Goal: Information Seeking & Learning: Check status

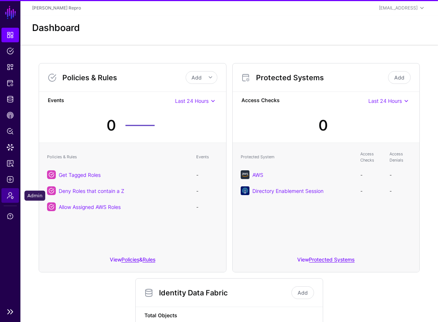
click at [18, 196] on link "Admin" at bounding box center [10, 195] width 18 height 15
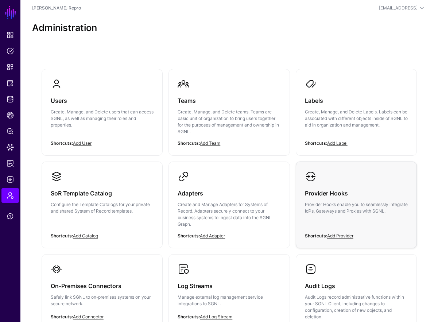
click at [327, 195] on h3 "Provider Hooks" at bounding box center [356, 193] width 103 height 10
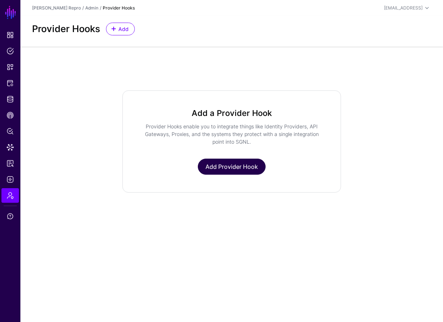
click at [249, 171] on link "Add Provider Hook" at bounding box center [232, 167] width 68 height 16
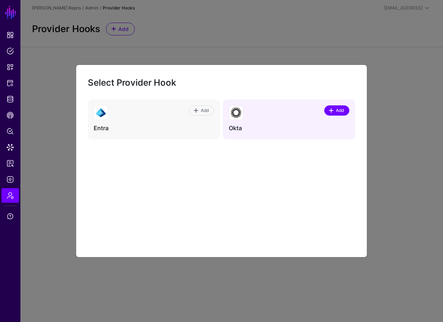
click at [349, 110] on link "Add" at bounding box center [336, 110] width 25 height 10
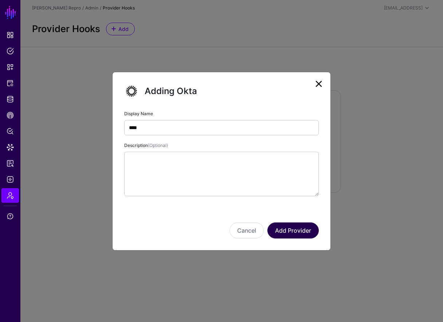
click at [288, 225] on button "Add Provider" at bounding box center [293, 230] width 51 height 16
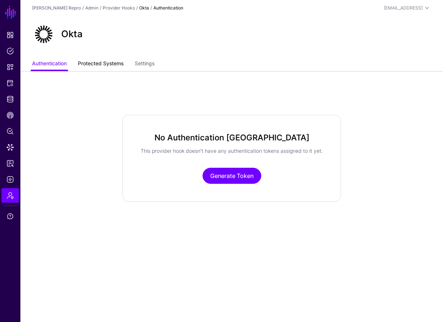
click at [87, 62] on link "Protected Systems" at bounding box center [101, 64] width 46 height 14
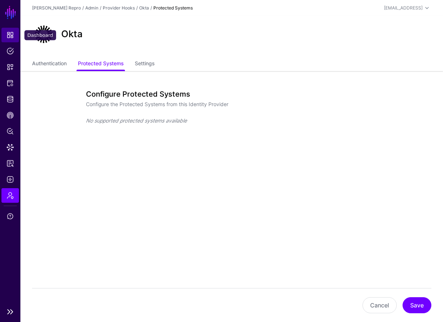
click at [15, 38] on link "Dashboard" at bounding box center [10, 35] width 18 height 15
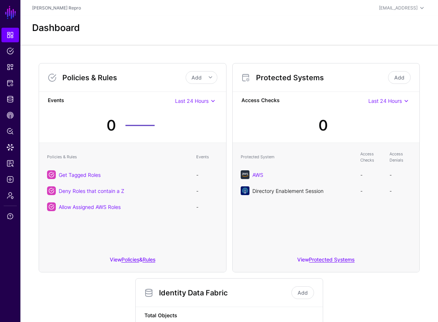
click at [312, 191] on link "Directory Enablement Session" at bounding box center [287, 191] width 71 height 6
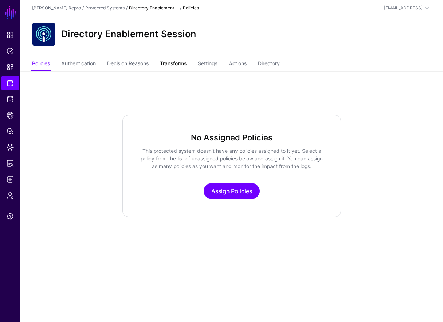
click at [175, 61] on link "Transforms" at bounding box center [173, 64] width 27 height 14
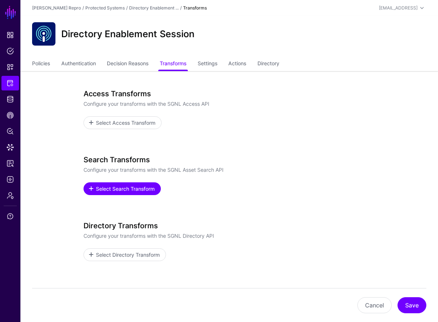
click at [115, 192] on span "Select Search Transform" at bounding box center [125, 189] width 61 height 8
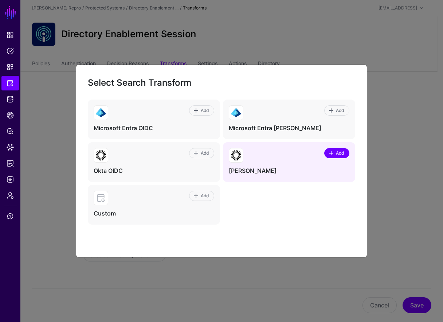
click at [331, 156] on span at bounding box center [332, 153] width 6 height 6
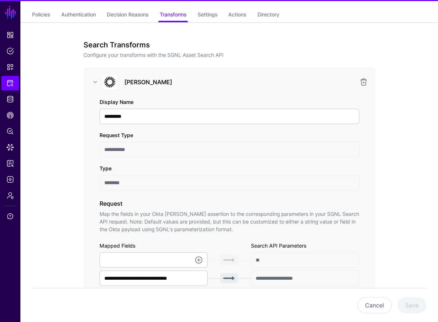
scroll to position [117, 0]
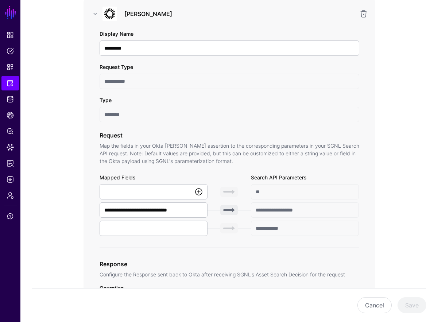
click at [201, 192] on link at bounding box center [198, 191] width 9 height 9
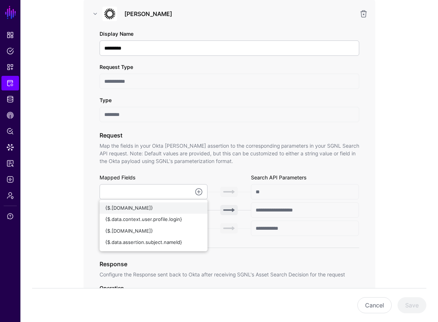
click at [184, 206] on div "{$.data.context.user.id}" at bounding box center [153, 208] width 97 height 7
type input "**********"
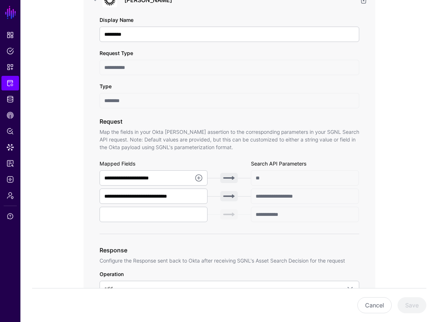
scroll to position [202, 0]
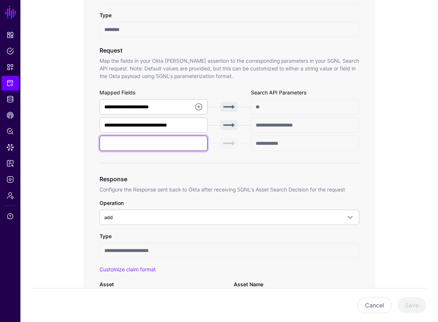
click at [150, 145] on input "text" at bounding box center [154, 143] width 108 height 15
type input "******"
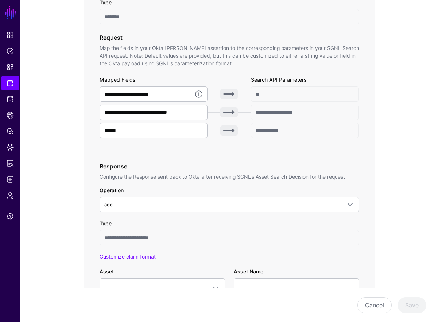
scroll to position [290, 0]
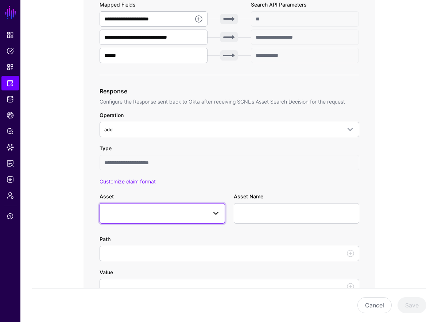
click at [194, 218] on link at bounding box center [162, 213] width 125 height 20
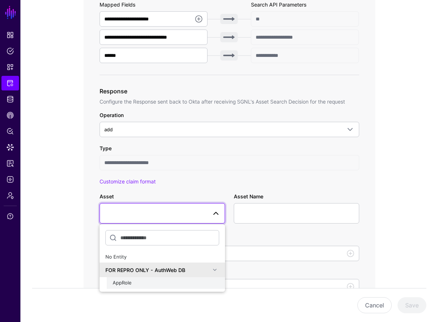
click at [161, 280] on div "AppRole" at bounding box center [166, 282] width 106 height 7
type input "**********"
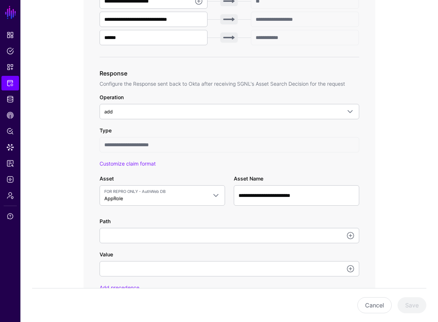
scroll to position [377, 0]
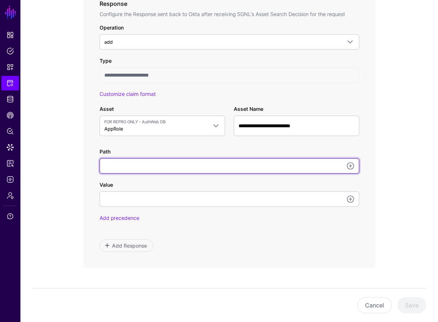
click at [187, 160] on input "Path" at bounding box center [230, 165] width 260 height 15
type input "**********"
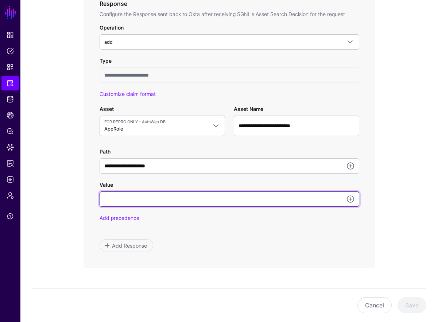
click at [166, 201] on input "Value" at bounding box center [230, 198] width 260 height 15
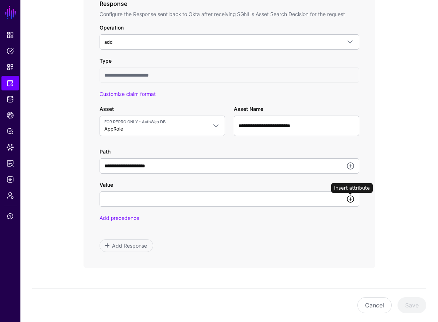
click at [351, 198] on link at bounding box center [350, 199] width 9 height 9
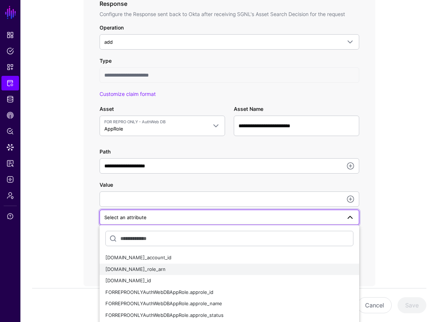
click at [241, 271] on div "FORREPROONLYAuthWebDBAppRole.aws_role_arn" at bounding box center [229, 269] width 248 height 7
type input "**********"
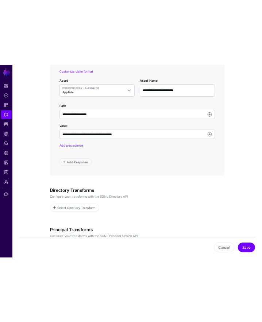
scroll to position [522, 0]
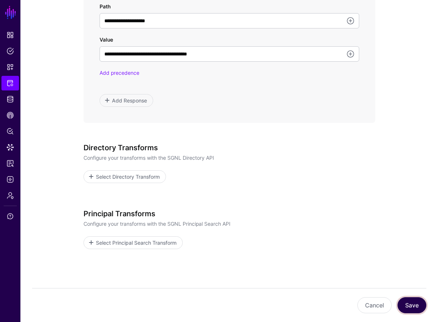
click at [412, 300] on button "Save" at bounding box center [411, 305] width 29 height 16
click at [417, 302] on button "Save" at bounding box center [411, 305] width 29 height 16
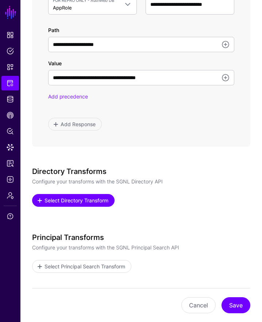
click at [103, 198] on span "Select Directory Transform" at bounding box center [77, 201] width 66 height 8
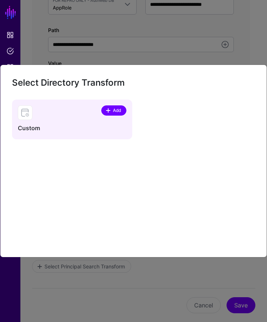
click at [108, 109] on span at bounding box center [108, 111] width 6 height 6
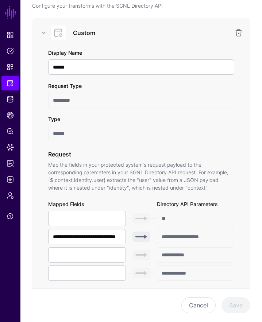
scroll to position [748, 0]
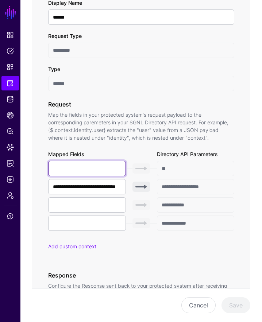
click at [92, 167] on input "text" at bounding box center [87, 168] width 78 height 15
type input "******"
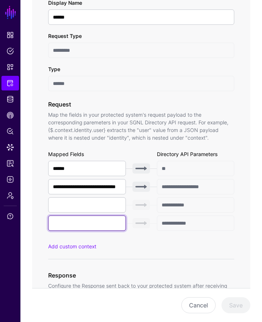
click at [78, 223] on input "text" at bounding box center [87, 222] width 78 height 15
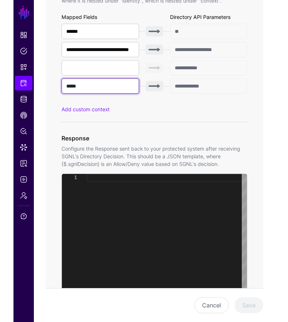
scroll to position [889, 0]
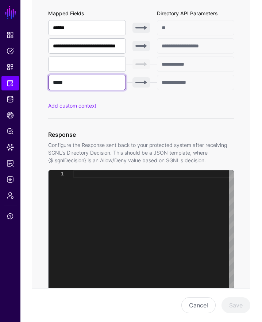
type input "*****"
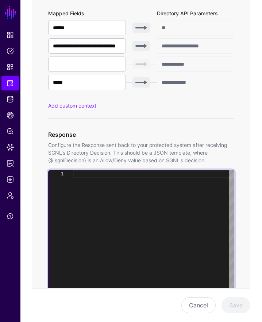
click at [108, 215] on div at bounding box center [153, 261] width 160 height 182
type textarea "***"
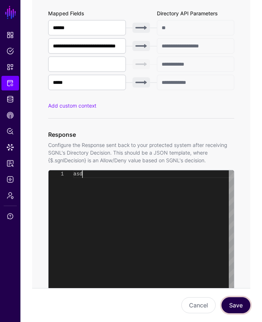
click at [240, 304] on button "Save" at bounding box center [235, 305] width 29 height 16
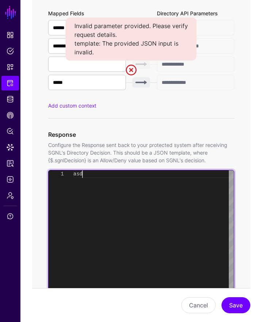
click at [127, 184] on div "asd" at bounding box center [153, 261] width 160 height 182
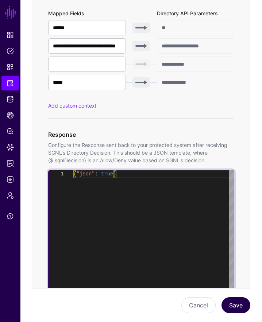
type textarea "**********"
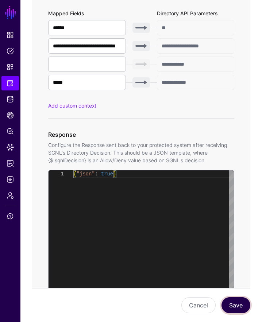
click at [230, 308] on button "Save" at bounding box center [235, 305] width 29 height 16
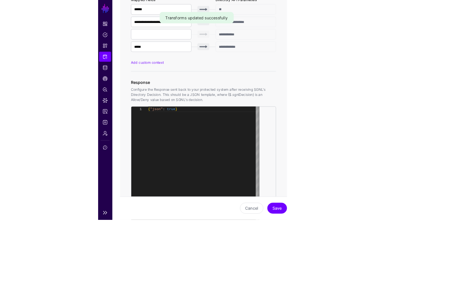
scroll to position [863, 0]
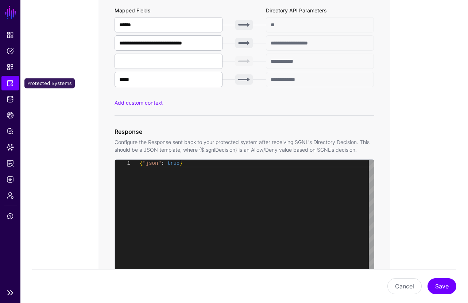
click at [15, 85] on link "Protected Systems" at bounding box center [10, 83] width 18 height 15
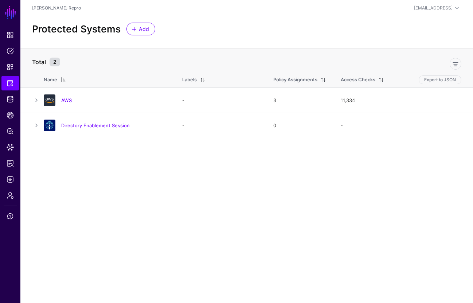
drag, startPoint x: 197, startPoint y: 187, endPoint x: 190, endPoint y: 180, distance: 9.5
click at [197, 187] on main "SGNL Dashboard Policies Snippets Protected Systems Identity Data Fabric CAEP Hu…" at bounding box center [236, 151] width 473 height 303
click at [62, 98] on link "AWS" at bounding box center [66, 100] width 11 height 6
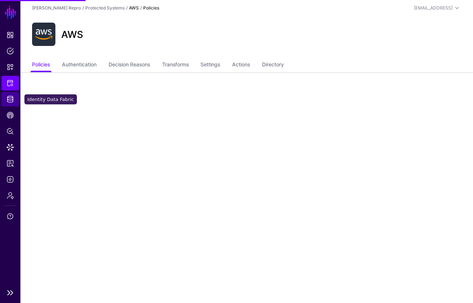
click at [14, 100] on link "Identity Data Fabric" at bounding box center [10, 99] width 18 height 15
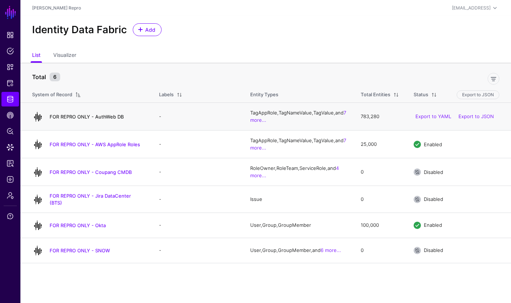
click at [100, 116] on link "FOR REPRO ONLY - AuthWeb DB" at bounding box center [87, 117] width 74 height 6
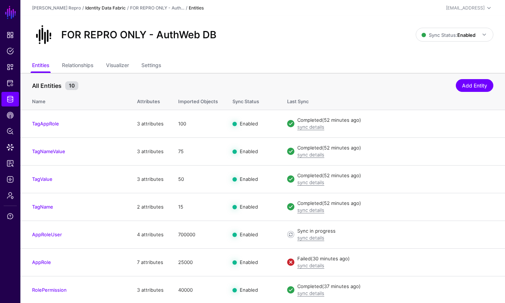
click at [109, 6] on link "Identity Data Fabric" at bounding box center [105, 7] width 40 height 5
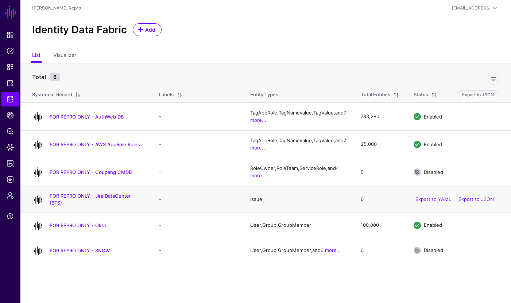
click at [137, 202] on h4 "FOR REPRO ONLY - Jira DataCenter (BTS)" at bounding box center [97, 199] width 95 height 13
click at [131, 200] on link "FOR REPRO ONLY - Jira DataCenter (BTS)" at bounding box center [90, 199] width 81 height 12
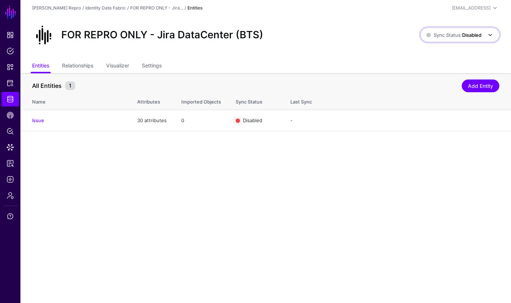
click at [443, 36] on span "Sync Status: Disabled" at bounding box center [453, 35] width 55 height 6
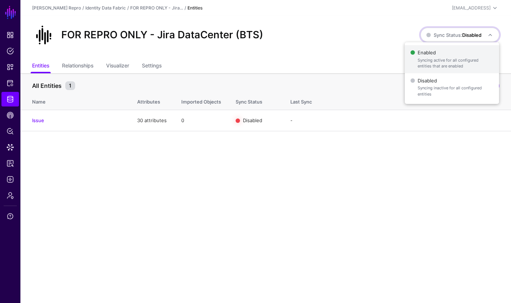
click at [443, 56] on span "Enabled Syncing active for all configured entities that are enabled" at bounding box center [451, 59] width 83 height 24
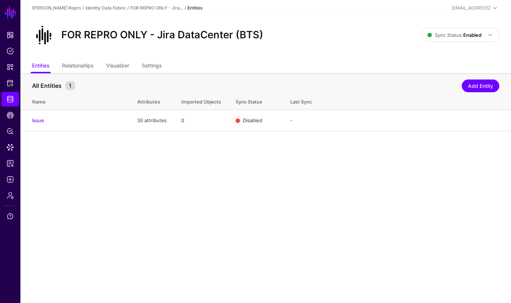
click at [392, 36] on div "FOR REPRO ONLY - Jira DataCenter (BTS)" at bounding box center [226, 34] width 395 height 23
click at [443, 34] on span at bounding box center [487, 34] width 13 height 9
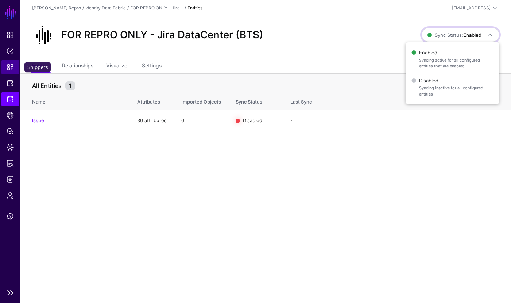
click at [12, 66] on span "Snippets" at bounding box center [10, 66] width 7 height 7
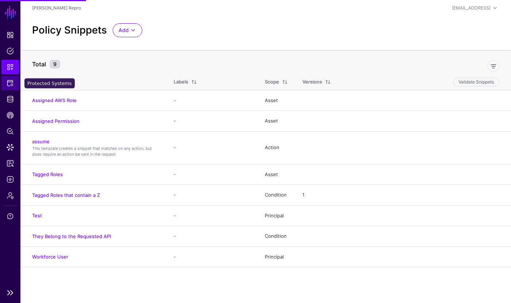
click at [13, 84] on span "Protected Systems" at bounding box center [10, 82] width 7 height 7
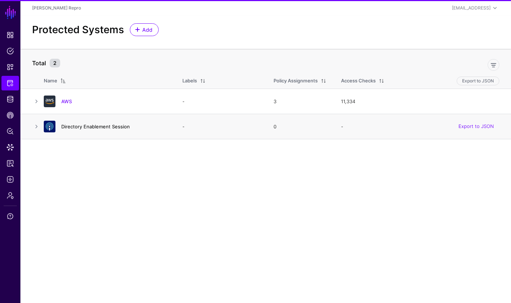
click at [82, 127] on link "Directory Enablement Session" at bounding box center [95, 127] width 69 height 6
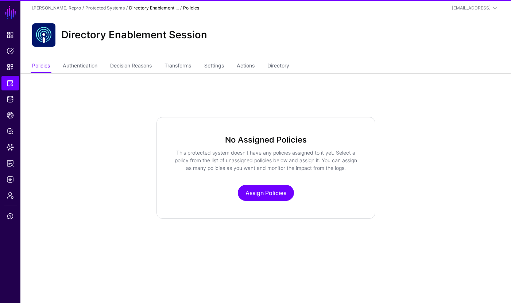
click at [271, 65] on ul "Policies Authentication Decision Reasons Transforms Settings Actions Directory" at bounding box center [265, 66] width 467 height 14
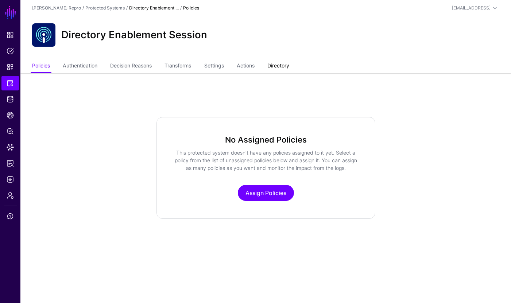
click at [274, 66] on link "Directory" at bounding box center [278, 66] width 22 height 14
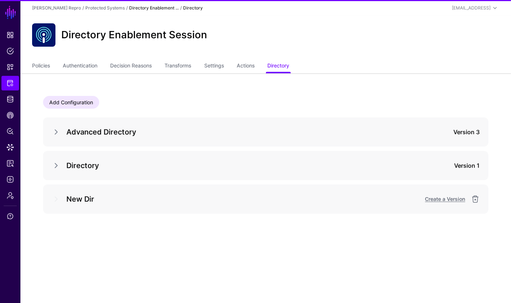
click at [61, 135] on div at bounding box center [59, 132] width 15 height 9
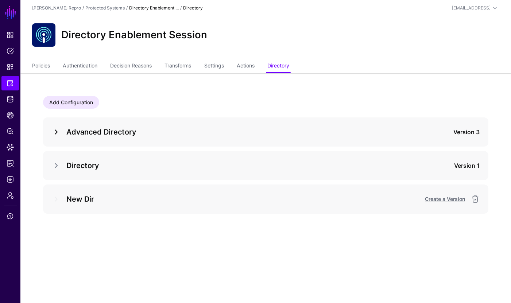
click at [57, 132] on link at bounding box center [56, 132] width 9 height 9
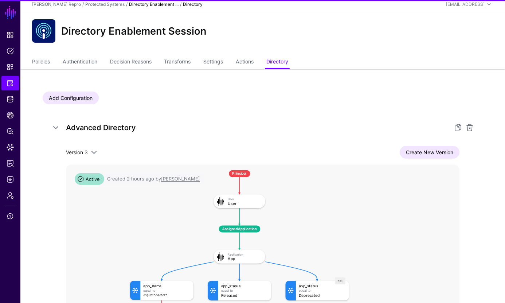
scroll to position [9, 0]
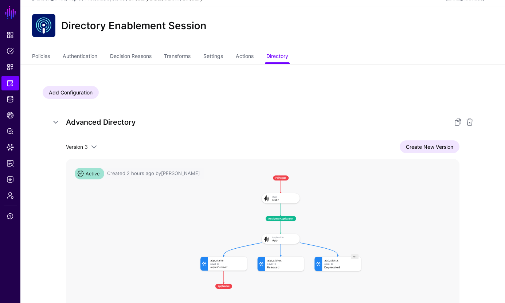
click at [443, 155] on div "Version 3 Version 3 Version 2 Version 1 Create New Version Context Relationship…" at bounding box center [263, 255] width 394 height 231
click at [443, 147] on link "Create New Version" at bounding box center [430, 146] width 60 height 13
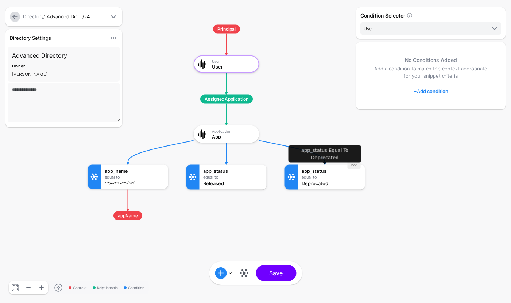
click at [326, 176] on div "Equal To" at bounding box center [332, 177] width 60 height 4
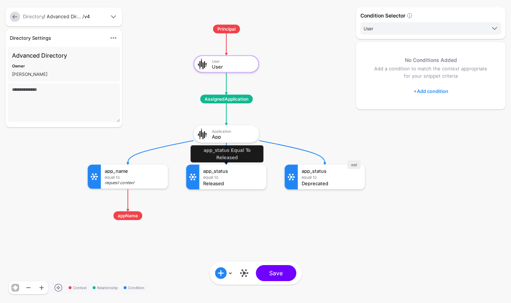
click div "Equal To"
click at [230, 128] on div "Application App" at bounding box center [226, 134] width 61 height 13
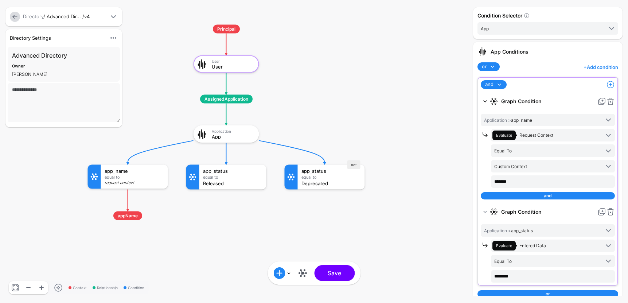
click at [443, 101] on link at bounding box center [485, 101] width 9 height 9
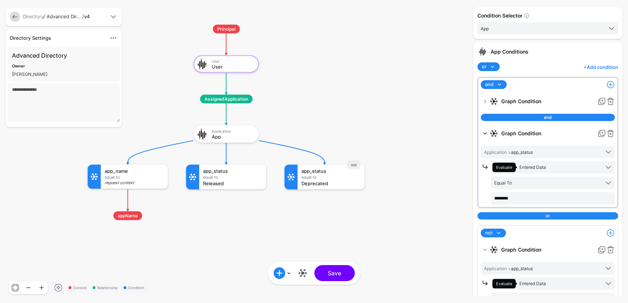
click at [443, 133] on link at bounding box center [485, 133] width 9 height 9
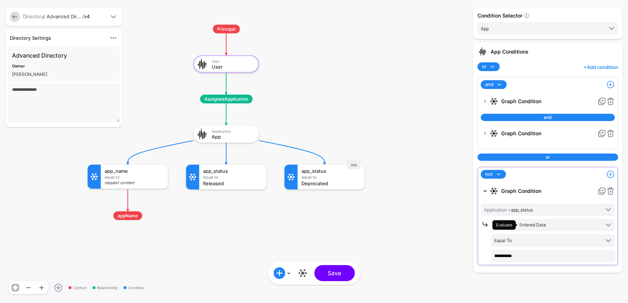
click at [443, 193] on link at bounding box center [485, 191] width 9 height 9
click at [443, 102] on link at bounding box center [485, 101] width 9 height 9
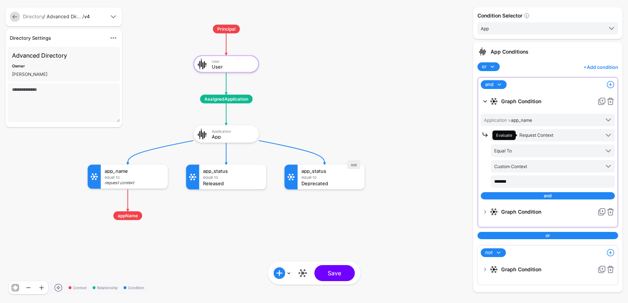
click at [443, 101] on link at bounding box center [485, 101] width 9 height 9
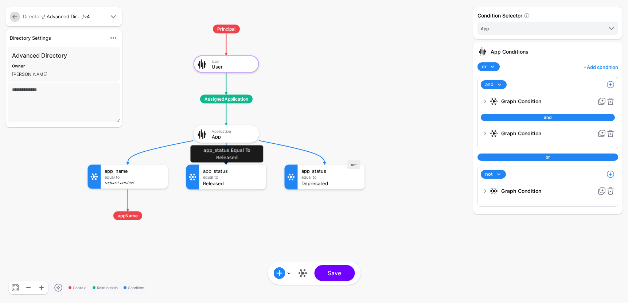
click div "app_status"
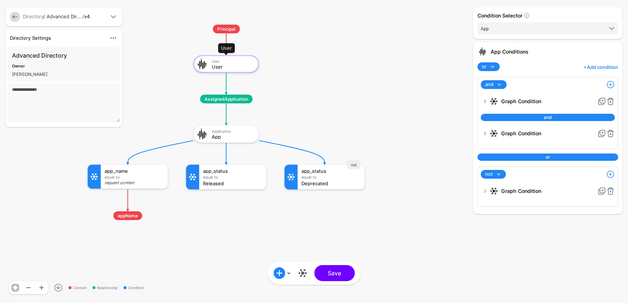
click at [235, 68] on div "User" at bounding box center [233, 66] width 42 height 5
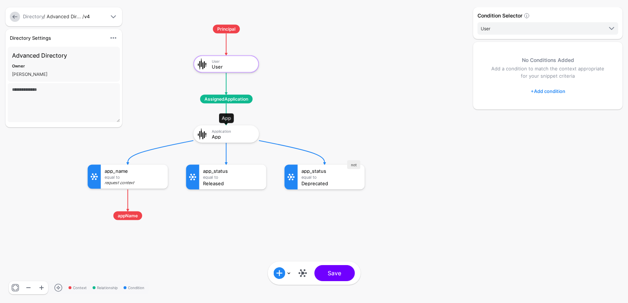
click at [230, 138] on div "App" at bounding box center [233, 136] width 42 height 5
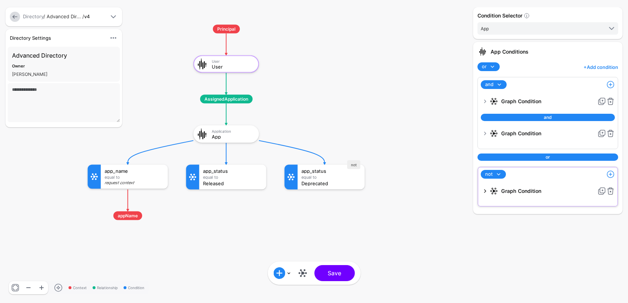
click at [443, 189] on link at bounding box center [485, 191] width 9 height 9
click at [443, 190] on link at bounding box center [485, 191] width 9 height 9
click at [443, 194] on div "Graph Condition" at bounding box center [548, 190] width 134 height 13
click at [443, 192] on link at bounding box center [485, 191] width 9 height 9
click at [18, 14] on link at bounding box center [15, 17] width 10 height 10
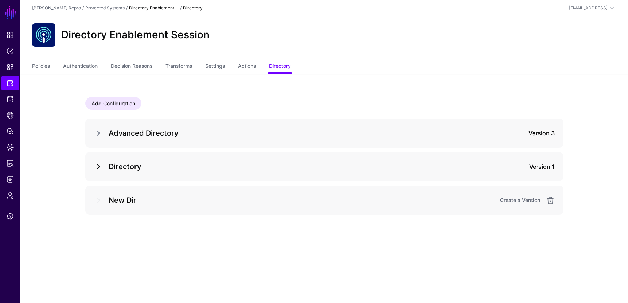
click at [98, 166] on link at bounding box center [98, 166] width 9 height 9
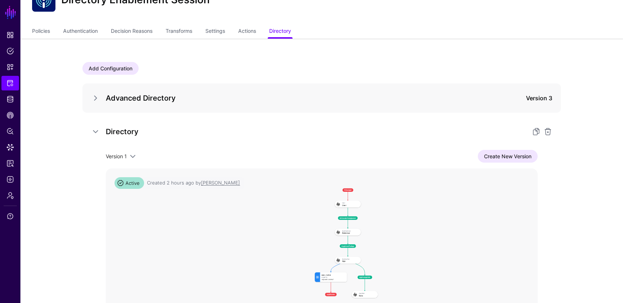
scroll to position [83, 0]
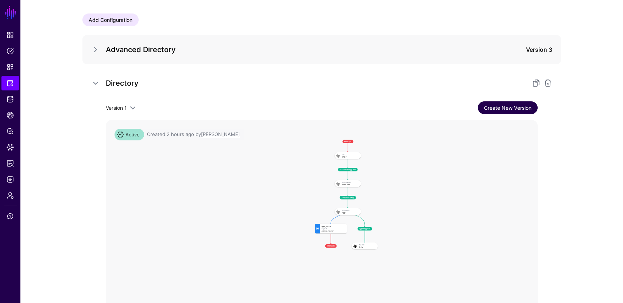
click at [443, 107] on link "Create New Version" at bounding box center [508, 107] width 60 height 13
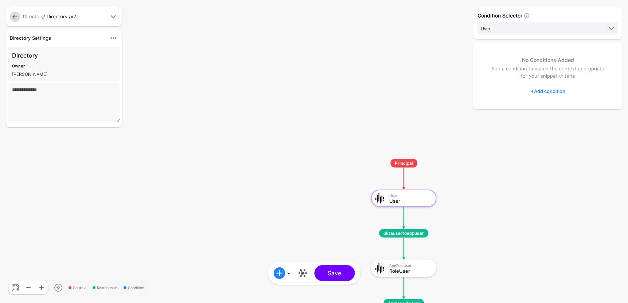
drag, startPoint x: 539, startPoint y: 224, endPoint x: 476, endPoint y: 159, distance: 90.2
click at [443, 144] on div "Condition Selector User User App Role RoleUser No Conditions Added Add a condit…" at bounding box center [547, 151] width 153 height 288
drag, startPoint x: 469, startPoint y: 183, endPoint x: 419, endPoint y: 139, distance: 66.9
click at [419, 139] on div "Context Relationship Condition Principal User User Application App AppRole Role…" at bounding box center [314, 151] width 628 height 303
click at [334, 135] on rect at bounding box center [314, 151] width 62821 height 30298
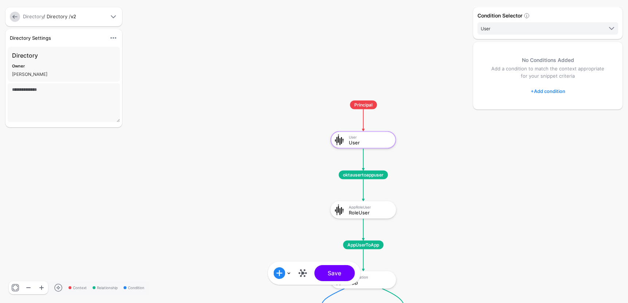
drag, startPoint x: 268, startPoint y: 116, endPoint x: 222, endPoint y: 48, distance: 81.9
click at [222, 48] on rect at bounding box center [273, 93] width 62821 height 30298
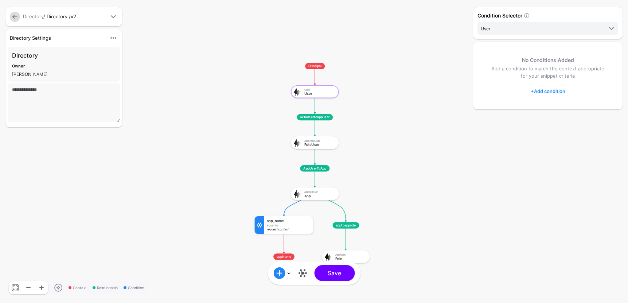
drag, startPoint x: 259, startPoint y: 128, endPoint x: 240, endPoint y: 86, distance: 46.0
click at [240, 86] on rect at bounding box center [249, 58] width 45859 height 22118
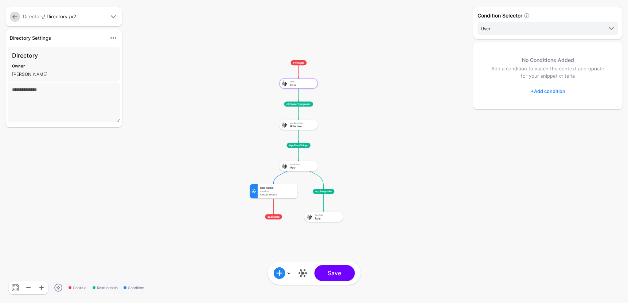
click at [443, 95] on rect at bounding box center [245, 56] width 37064 height 17876
click at [443, 72] on p "Add a condition to match the context appropriate for your snippet criteria" at bounding box center [548, 72] width 120 height 15
drag, startPoint x: 298, startPoint y: 125, endPoint x: 247, endPoint y: 121, distance: 50.8
click at [246, 121] on div "RoleUser" at bounding box center [252, 122] width 25 height 3
drag, startPoint x: 299, startPoint y: 83, endPoint x: 226, endPoint y: 66, distance: 74.7
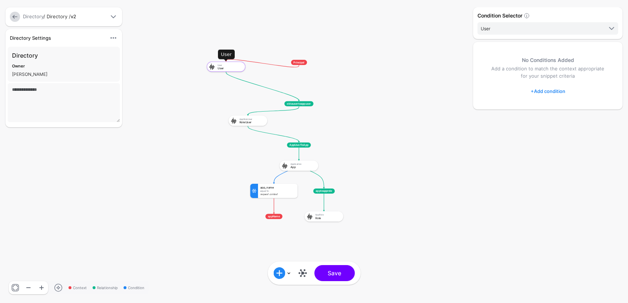
click at [226, 66] on div "User User" at bounding box center [231, 67] width 27 height 6
drag, startPoint x: 297, startPoint y: 62, endPoint x: 197, endPoint y: 37, distance: 103.1
click at [197, 37] on span "Principal" at bounding box center [202, 36] width 16 height 5
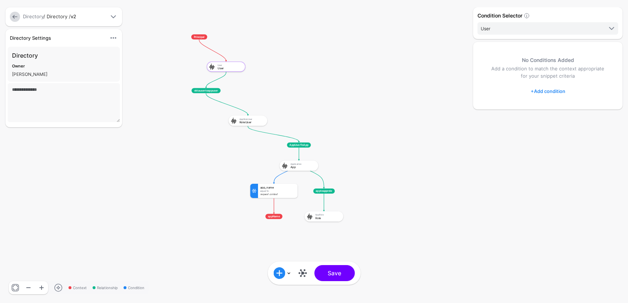
drag, startPoint x: 302, startPoint y: 105, endPoint x: 209, endPoint y: 92, distance: 93.9
click at [209, 92] on span "oktausertoappuser" at bounding box center [206, 90] width 29 height 5
drag, startPoint x: 301, startPoint y: 144, endPoint x: 324, endPoint y: 72, distance: 76.0
click at [329, 60] on span "AppUserToApp" at bounding box center [327, 61] width 24 height 5
drag, startPoint x: 302, startPoint y: 168, endPoint x: 333, endPoint y: 87, distance: 87.0
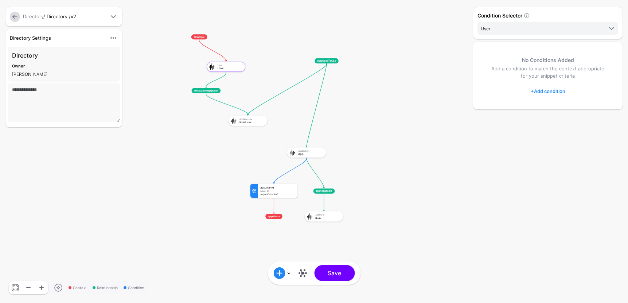
click at [323, 153] on div "App" at bounding box center [310, 153] width 25 height 3
drag, startPoint x: 237, startPoint y: 69, endPoint x: 203, endPoint y: 70, distance: 33.6
click at [218, 70] on div "User" at bounding box center [230, 68] width 25 height 3
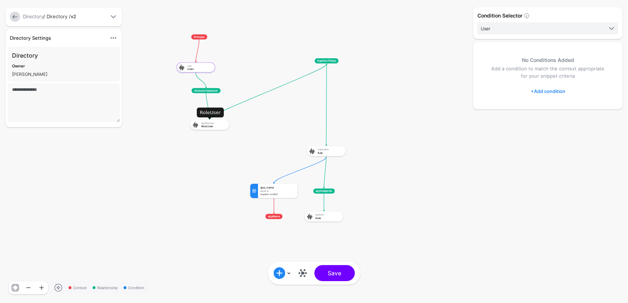
drag, startPoint x: 252, startPoint y: 122, endPoint x: 183, endPoint y: 126, distance: 68.7
click at [201, 126] on div "RoleUser" at bounding box center [213, 126] width 25 height 3
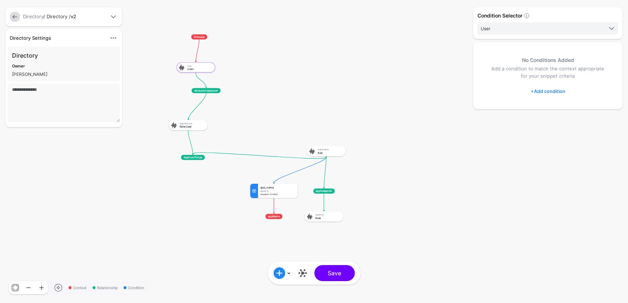
drag, startPoint x: 332, startPoint y: 62, endPoint x: 197, endPoint y: 159, distance: 166.4
click at [197, 159] on span "AppUserToApp" at bounding box center [193, 157] width 24 height 5
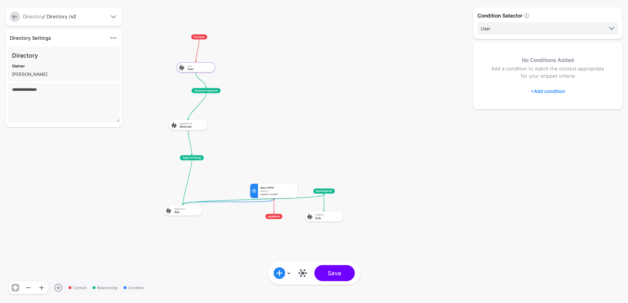
drag, startPoint x: 332, startPoint y: 155, endPoint x: 188, endPoint y: 215, distance: 155.5
click at [188, 215] on div "Application App" at bounding box center [182, 210] width 39 height 10
drag, startPoint x: 275, startPoint y: 192, endPoint x: 223, endPoint y: 237, distance: 68.2
click at [223, 237] on div "Equal To" at bounding box center [226, 235] width 35 height 3
drag, startPoint x: 276, startPoint y: 217, endPoint x: 221, endPoint y: 268, distance: 74.6
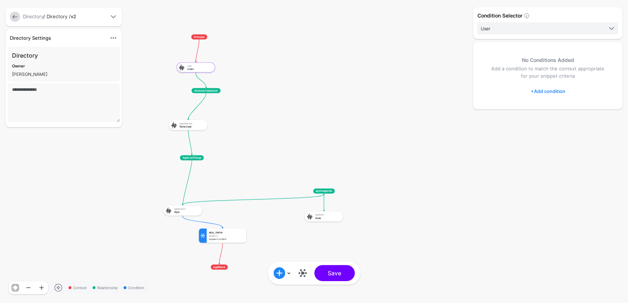
click at [221, 268] on span "appName" at bounding box center [219, 266] width 17 height 5
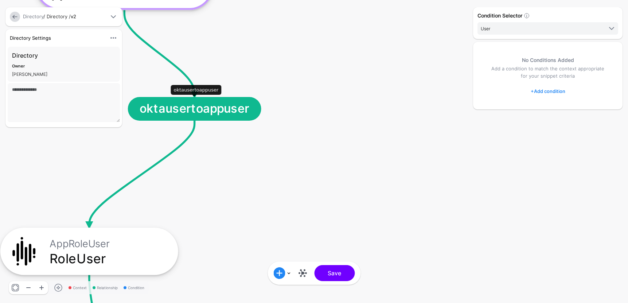
drag, startPoint x: 172, startPoint y: 91, endPoint x: 193, endPoint y: 103, distance: 23.2
click at [193, 103] on span "oktausertoappuser" at bounding box center [194, 109] width 133 height 24
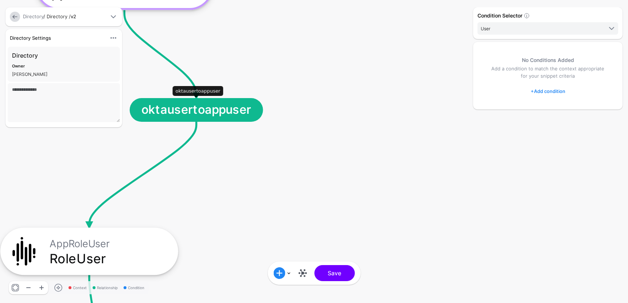
click at [193, 112] on span "oktausertoappuser" at bounding box center [196, 110] width 133 height 24
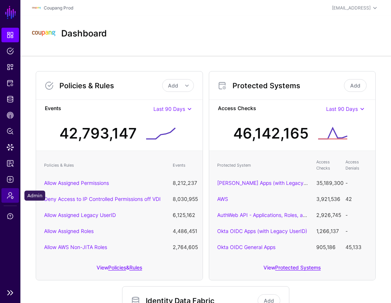
click at [12, 194] on span "Admin" at bounding box center [10, 195] width 7 height 7
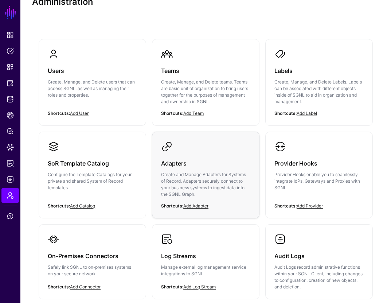
scroll to position [85, 0]
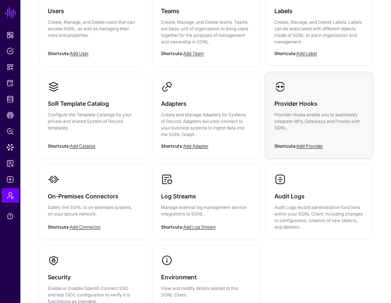
click at [323, 118] on p "Provider Hooks enable you to seamlessly integrate IdPs, Gateways and Proxies wi…" at bounding box center [319, 122] width 89 height 20
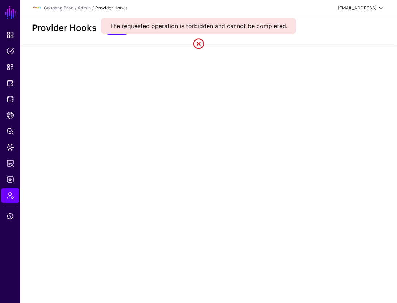
click at [354, 7] on div "[EMAIL_ADDRESS]" at bounding box center [357, 8] width 39 height 7
click at [342, 64] on div "Log out" at bounding box center [344, 63] width 69 height 7
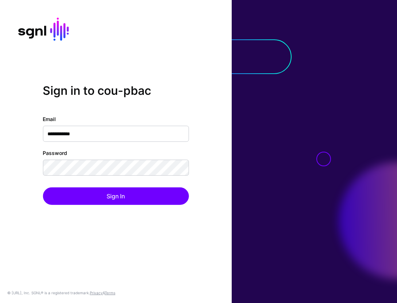
click at [58, 136] on input "**********" at bounding box center [116, 134] width 146 height 16
type input "**********"
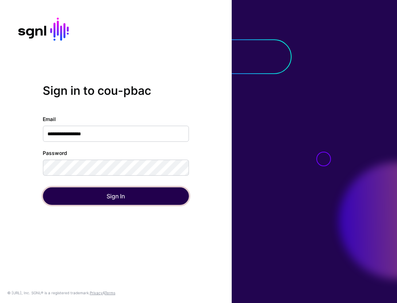
click at [133, 194] on button "Sign In" at bounding box center [116, 196] width 146 height 18
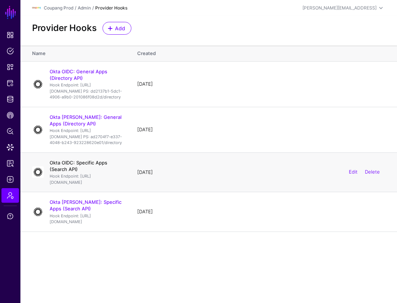
click at [106, 172] on link "Okta OIDC: Specific Apps (Search API)" at bounding box center [79, 166] width 58 height 12
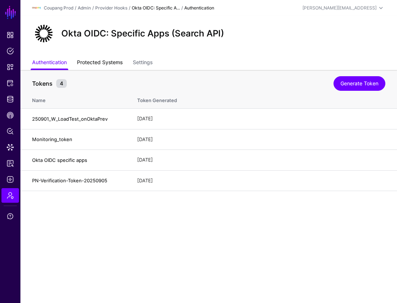
click at [88, 64] on link "Protected Systems" at bounding box center [100, 63] width 46 height 14
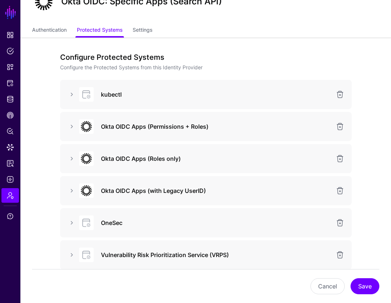
scroll to position [33, 0]
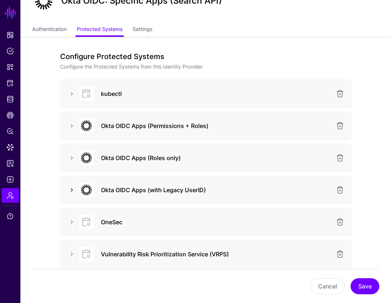
click at [71, 188] on link at bounding box center [71, 190] width 9 height 9
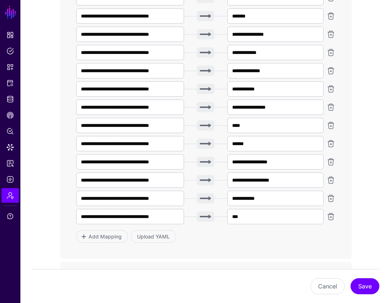
scroll to position [701, 0]
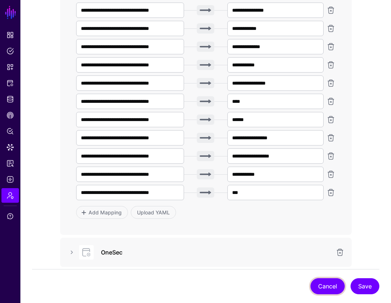
click at [326, 286] on button "Cancel" at bounding box center [328, 286] width 34 height 16
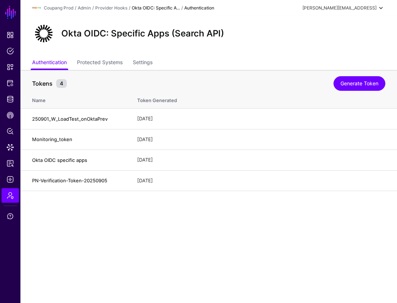
click at [348, 7] on div "marc+admin@sgnl.ai" at bounding box center [339, 8] width 74 height 7
click at [318, 65] on div "Log out" at bounding box center [327, 63] width 18 height 7
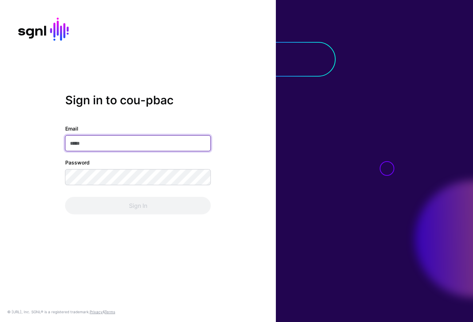
type input "**********"
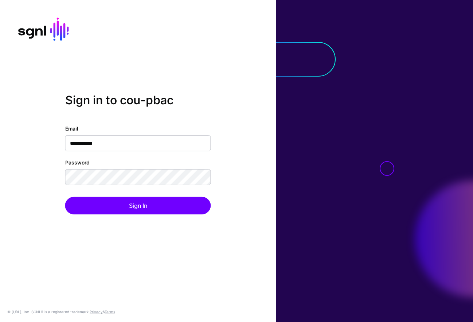
click at [140, 213] on div "Sign In" at bounding box center [138, 206] width 146 height 18
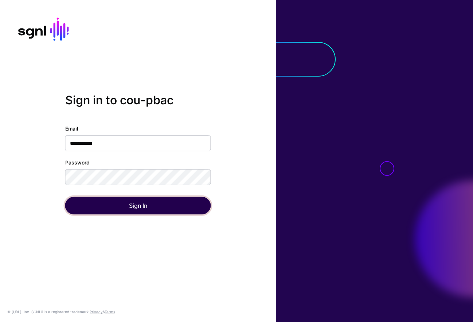
click at [145, 207] on button "Sign In" at bounding box center [138, 206] width 146 height 18
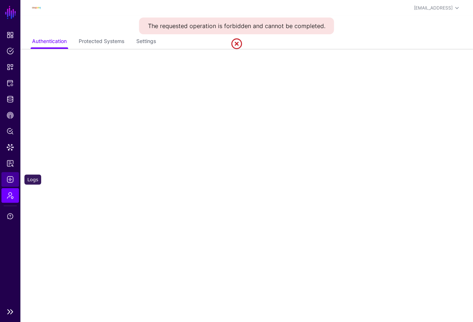
click at [11, 178] on span "Logs" at bounding box center [10, 179] width 7 height 7
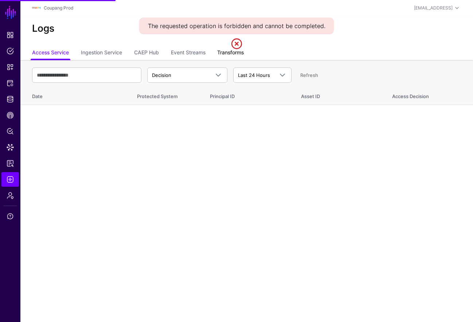
click at [223, 52] on link "Transforms" at bounding box center [230, 53] width 27 height 14
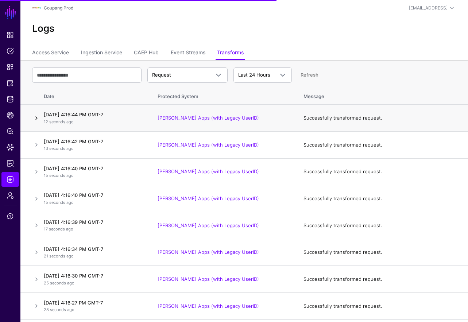
click at [36, 120] on link at bounding box center [36, 118] width 9 height 9
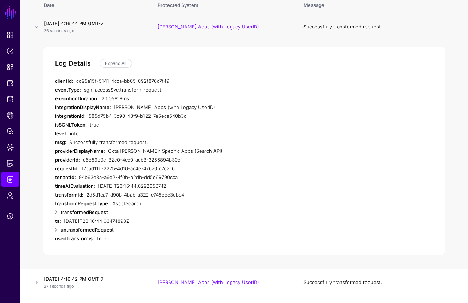
scroll to position [101, 0]
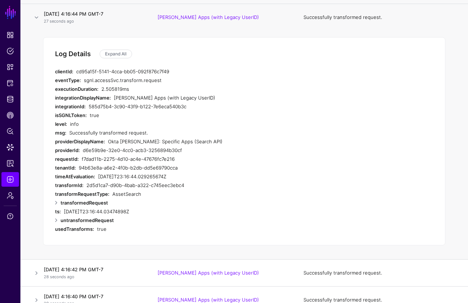
click at [63, 202] on strong "transformedRequest" at bounding box center [84, 203] width 47 height 6
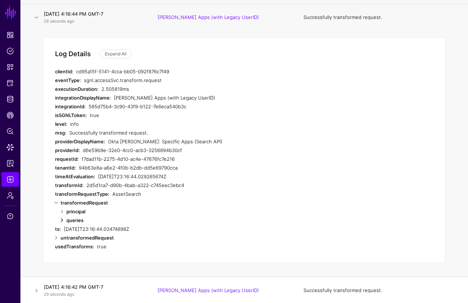
click at [61, 220] on link at bounding box center [62, 220] width 9 height 9
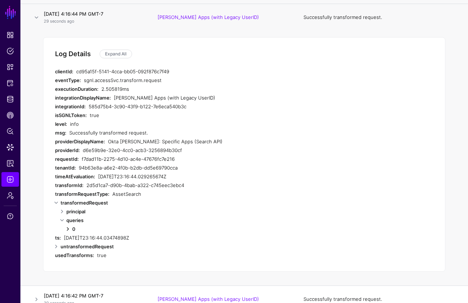
click at [69, 227] on link at bounding box center [67, 229] width 9 height 9
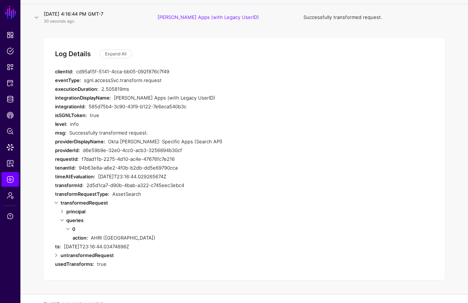
scroll to position [128, 0]
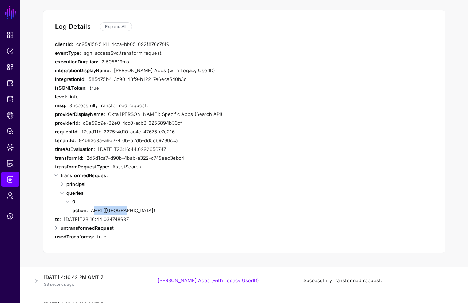
drag, startPoint x: 118, startPoint y: 212, endPoint x: 93, endPoint y: 211, distance: 25.5
click at [90, 211] on div "action: AHRI (Korea)" at bounding box center [219, 210] width 292 height 9
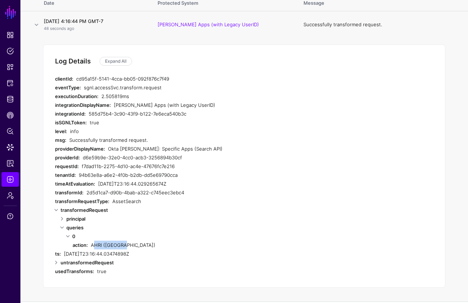
scroll to position [93, 0]
drag, startPoint x: 203, startPoint y: 149, endPoint x: 108, endPoint y: 148, distance: 94.8
click at [108, 148] on div "Okta SAML: Specific Apps (Search API)" at bounding box center [227, 149] width 239 height 9
drag, startPoint x: 125, startPoint y: 246, endPoint x: 92, endPoint y: 244, distance: 32.9
click at [92, 245] on div "AHRI ([GEOGRAPHIC_DATA])" at bounding box center [227, 245] width 273 height 9
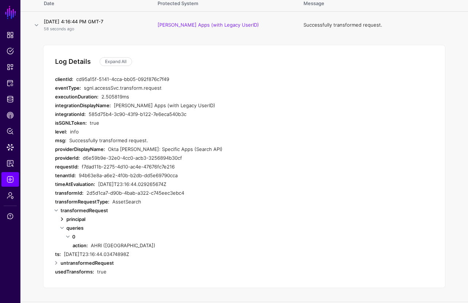
click at [62, 218] on link at bounding box center [62, 219] width 9 height 9
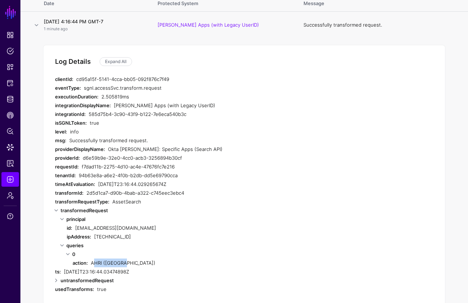
drag, startPoint x: 113, startPoint y: 260, endPoint x: 92, endPoint y: 263, distance: 21.8
click at [92, 263] on div "AHRI ([GEOGRAPHIC_DATA])" at bounding box center [227, 263] width 273 height 9
drag, startPoint x: 199, startPoint y: 148, endPoint x: 109, endPoint y: 150, distance: 89.7
click at [109, 150] on div "Okta SAML: Specific Apps (Search API)" at bounding box center [227, 149] width 239 height 9
drag, startPoint x: 202, startPoint y: 106, endPoint x: 114, endPoint y: 104, distance: 88.3
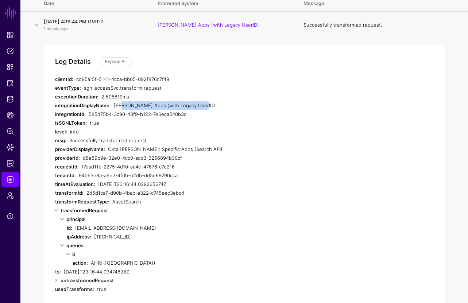
click at [114, 104] on div "integrationDisplayName: Okta SAML Apps (with Legacy UserID)" at bounding box center [201, 105] width 292 height 9
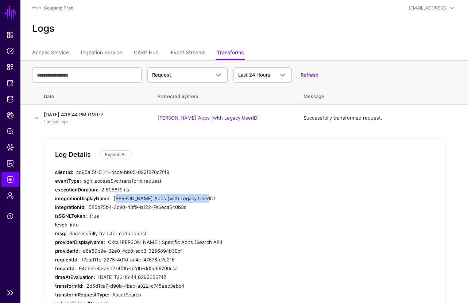
scroll to position [73, 0]
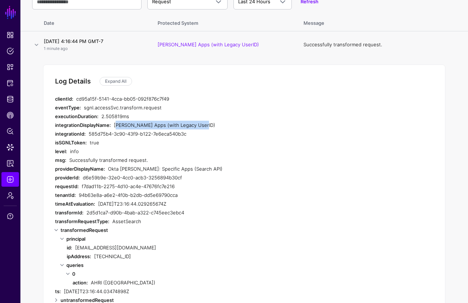
drag, startPoint x: 101, startPoint y: 283, endPoint x: 92, endPoint y: 282, distance: 9.1
click at [92, 282] on div "AHRI ([GEOGRAPHIC_DATA])" at bounding box center [227, 282] width 273 height 9
drag, startPoint x: 197, startPoint y: 168, endPoint x: 106, endPoint y: 168, distance: 90.1
click at [106, 168] on div "providerDisplayName: Okta SAML: Specific Apps (Search API)" at bounding box center [201, 168] width 292 height 9
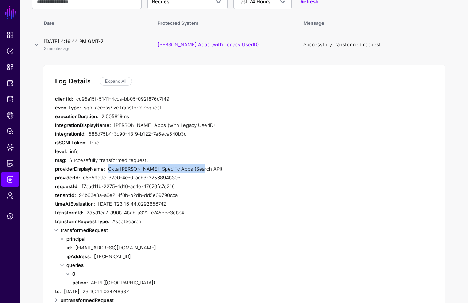
click at [187, 163] on div "Successfully transformed request." at bounding box center [207, 160] width 277 height 9
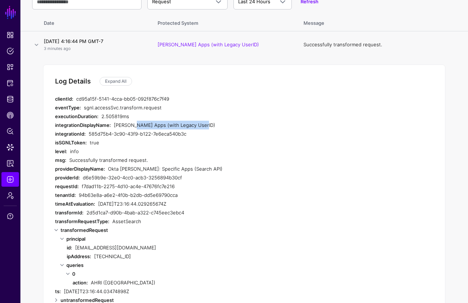
drag, startPoint x: 201, startPoint y: 125, endPoint x: 113, endPoint y: 124, distance: 88.2
click at [122, 126] on div "[PERSON_NAME] Apps (with Legacy UserID)" at bounding box center [230, 125] width 233 height 9
click at [15, 162] on link "Reports" at bounding box center [10, 163] width 18 height 15
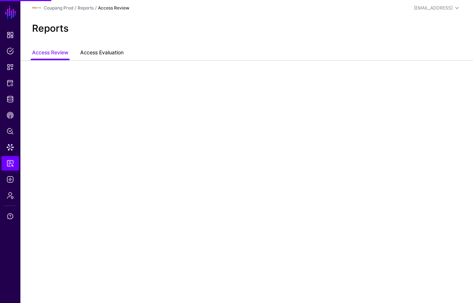
click at [96, 51] on link "Access Evaluation" at bounding box center [101, 53] width 43 height 14
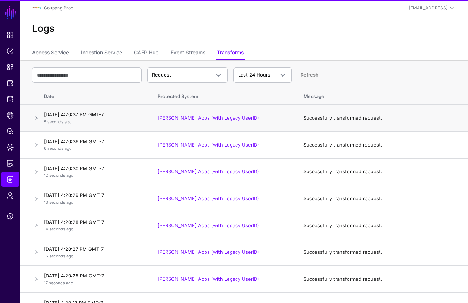
drag, startPoint x: 31, startPoint y: 119, endPoint x: 67, endPoint y: 127, distance: 36.1
click at [31, 119] on td at bounding box center [30, 118] width 20 height 27
click at [38, 118] on link at bounding box center [36, 118] width 9 height 9
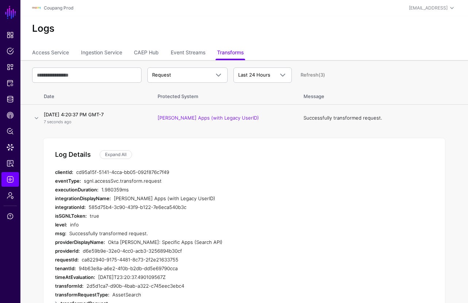
scroll to position [131, 0]
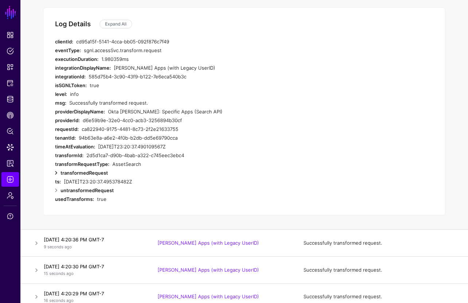
click at [56, 173] on link at bounding box center [56, 172] width 9 height 9
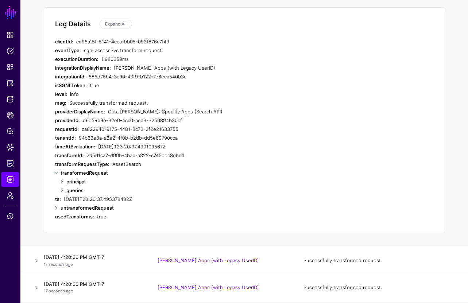
drag, startPoint x: 62, startPoint y: 183, endPoint x: 64, endPoint y: 186, distance: 4.5
click at [62, 183] on link at bounding box center [62, 181] width 9 height 9
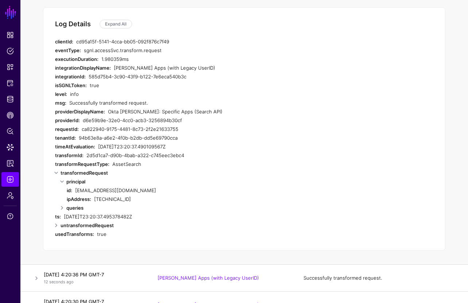
drag, startPoint x: 155, startPoint y: 191, endPoint x: 75, endPoint y: 189, distance: 79.9
click at [75, 189] on div "[EMAIL_ADDRESS][DOMAIN_NAME]" at bounding box center [216, 190] width 283 height 9
copy div "[EMAIL_ADDRESS][DOMAIN_NAME]"
click at [8, 163] on span "Reports" at bounding box center [10, 163] width 7 height 7
click at [57, 226] on link at bounding box center [56, 225] width 9 height 9
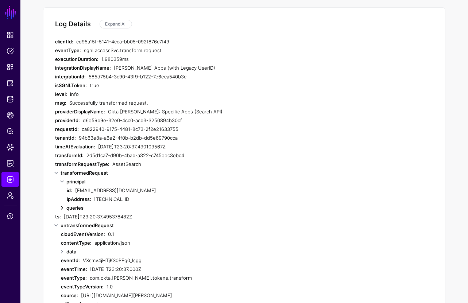
click at [63, 206] on link at bounding box center [62, 207] width 9 height 9
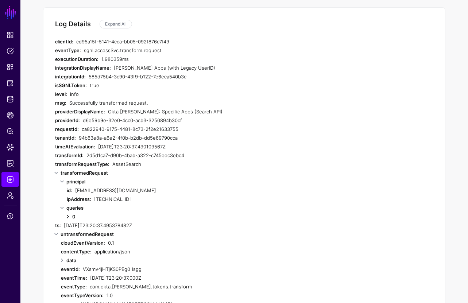
click at [70, 217] on link at bounding box center [67, 216] width 9 height 9
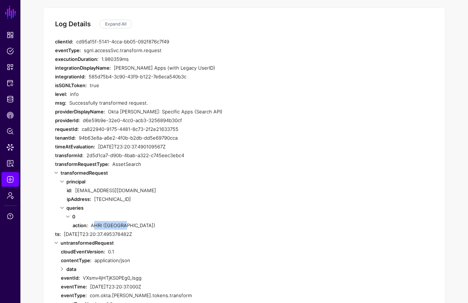
drag, startPoint x: 119, startPoint y: 226, endPoint x: 92, endPoint y: 226, distance: 27.4
click at [92, 226] on div "AHRI ([GEOGRAPHIC_DATA])" at bounding box center [227, 225] width 273 height 9
copy div "AHRI ([GEOGRAPHIC_DATA])"
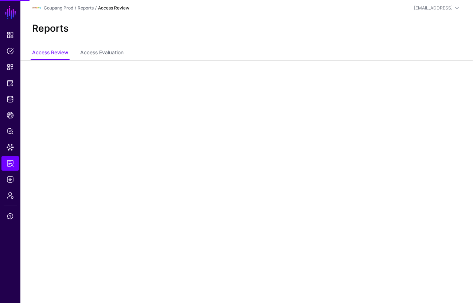
click at [98, 61] on div at bounding box center [246, 80] width 453 height 40
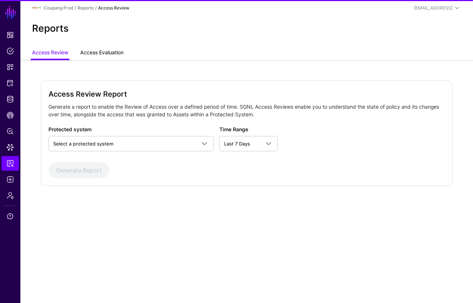
click at [101, 53] on link "Access Evaluation" at bounding box center [101, 53] width 43 height 14
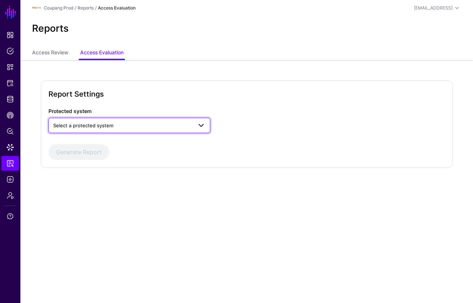
click at [100, 124] on span "Select a protected system" at bounding box center [83, 126] width 60 height 6
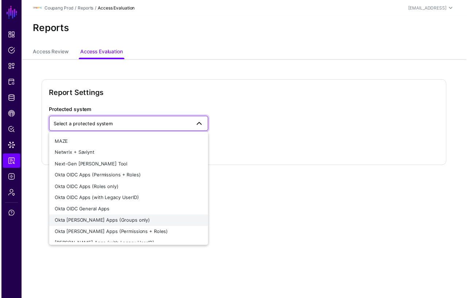
scroll to position [174, 0]
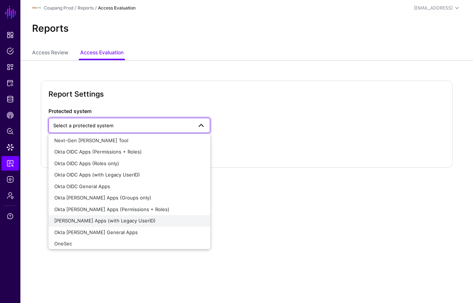
click at [141, 220] on div "[PERSON_NAME] Apps (with Legacy UserID)" at bounding box center [129, 220] width 150 height 7
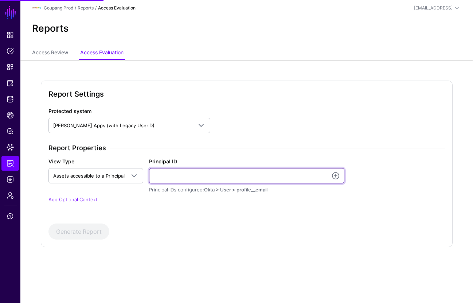
click at [184, 177] on input "Principal ID" at bounding box center [246, 175] width 195 height 15
paste input "**********"
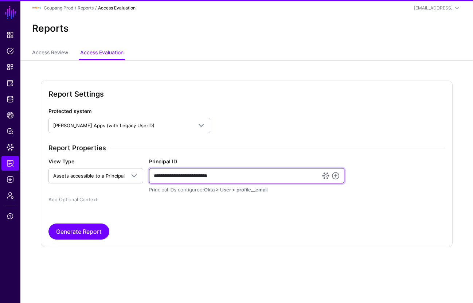
type input "**********"
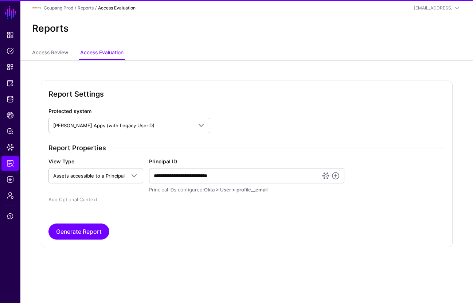
click at [94, 198] on link "Add Optional Context" at bounding box center [72, 200] width 49 height 6
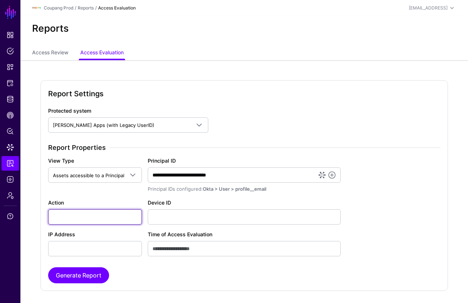
click at [108, 216] on input "Action" at bounding box center [95, 216] width 94 height 15
paste input "**********"
type input "**********"
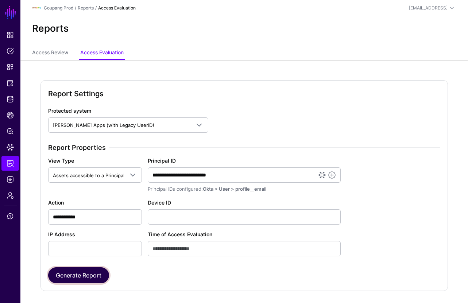
click at [79, 277] on button "Generate Report" at bounding box center [78, 275] width 61 height 16
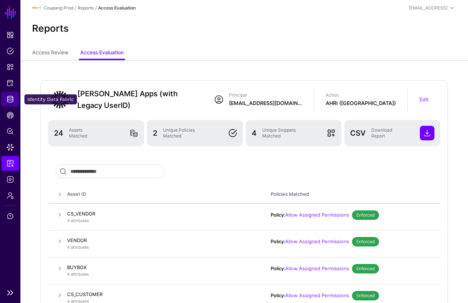
click at [11, 102] on span "Identity Data Fabric" at bounding box center [10, 99] width 7 height 7
